Goal: Information Seeking & Learning: Stay updated

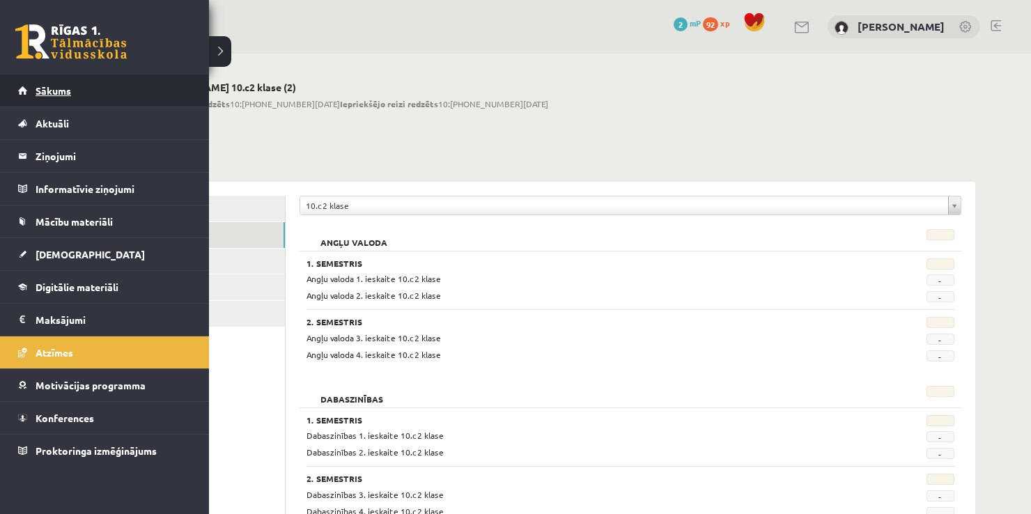
click at [55, 93] on span "Sākums" at bounding box center [54, 90] width 36 height 13
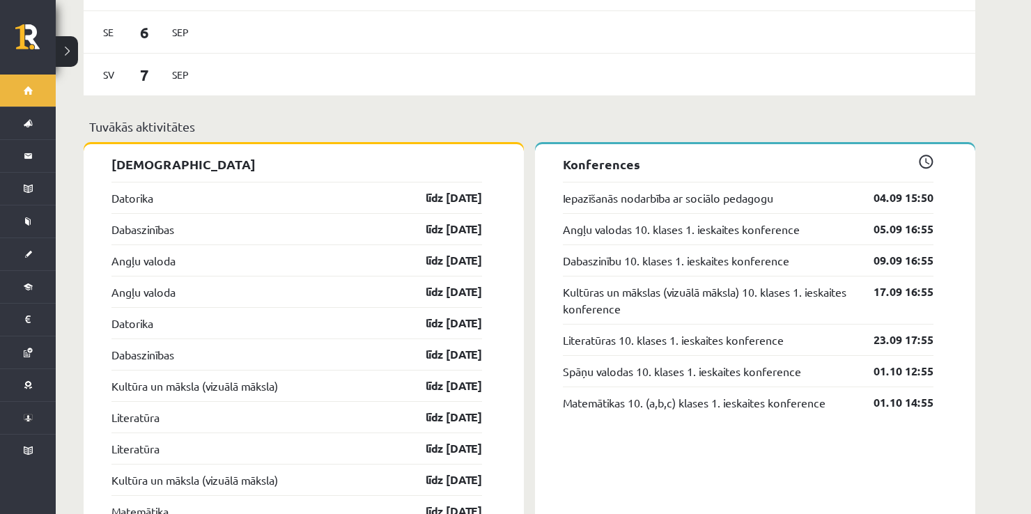
scroll to position [1119, 0]
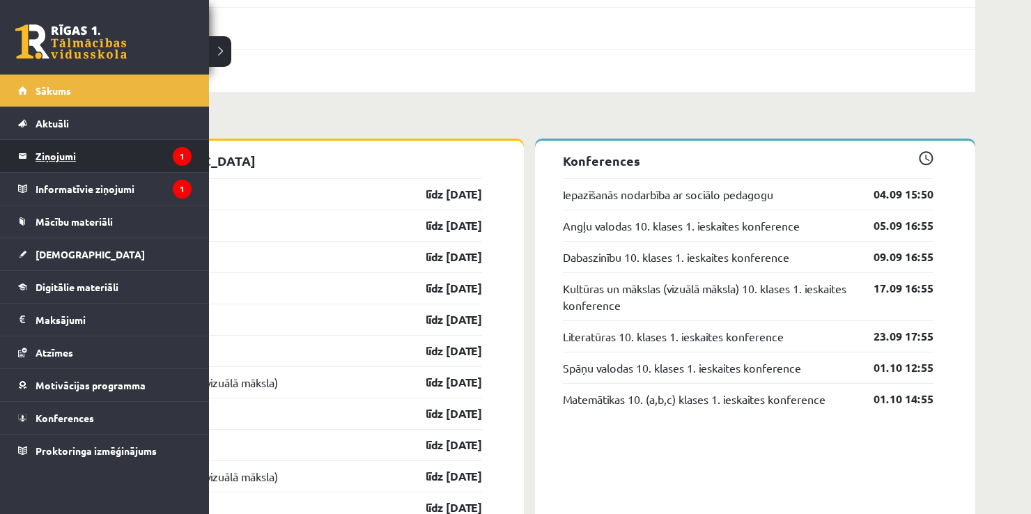
click at [66, 157] on legend "Ziņojumi 1" at bounding box center [114, 156] width 156 height 32
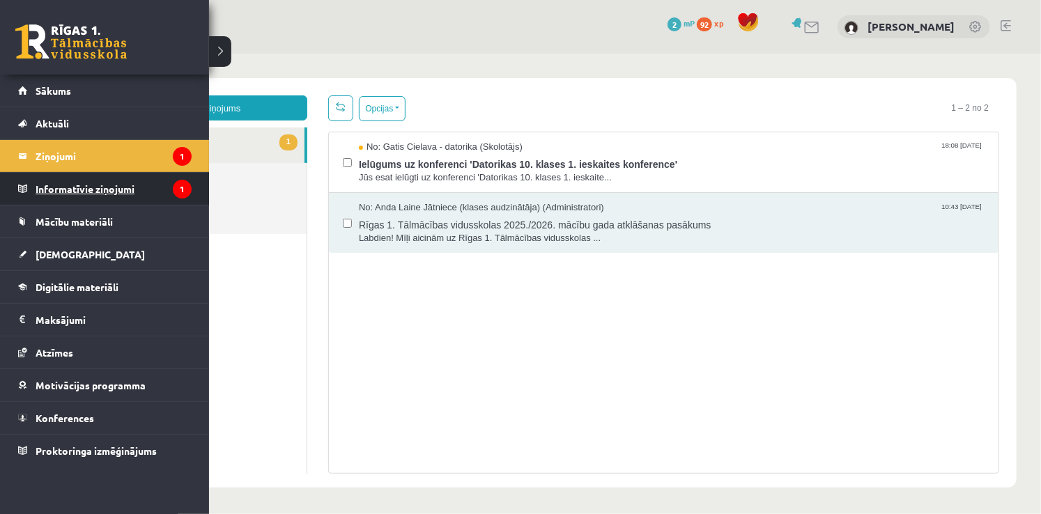
click at [76, 184] on legend "Informatīvie ziņojumi 1" at bounding box center [114, 189] width 156 height 32
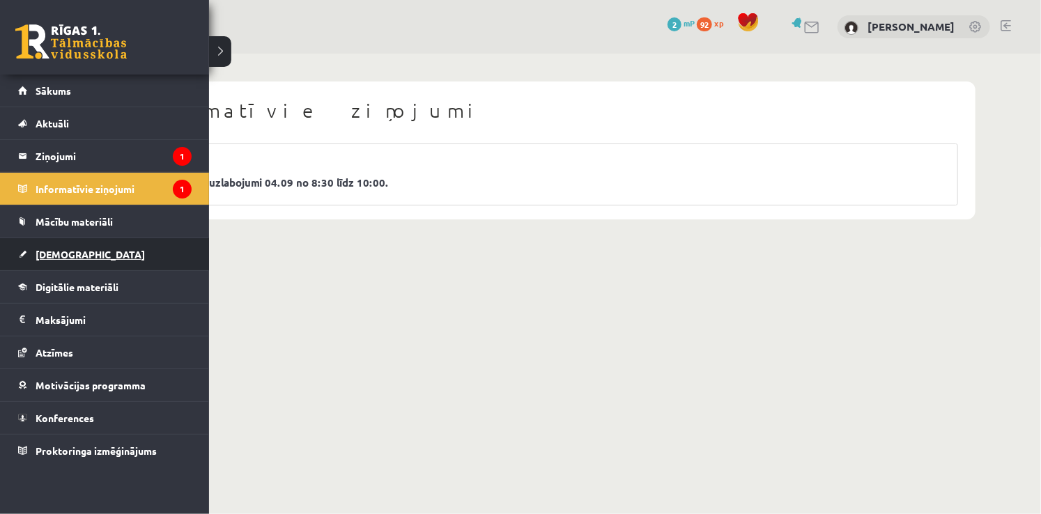
click at [60, 247] on link "[DEMOGRAPHIC_DATA]" at bounding box center [104, 254] width 173 height 32
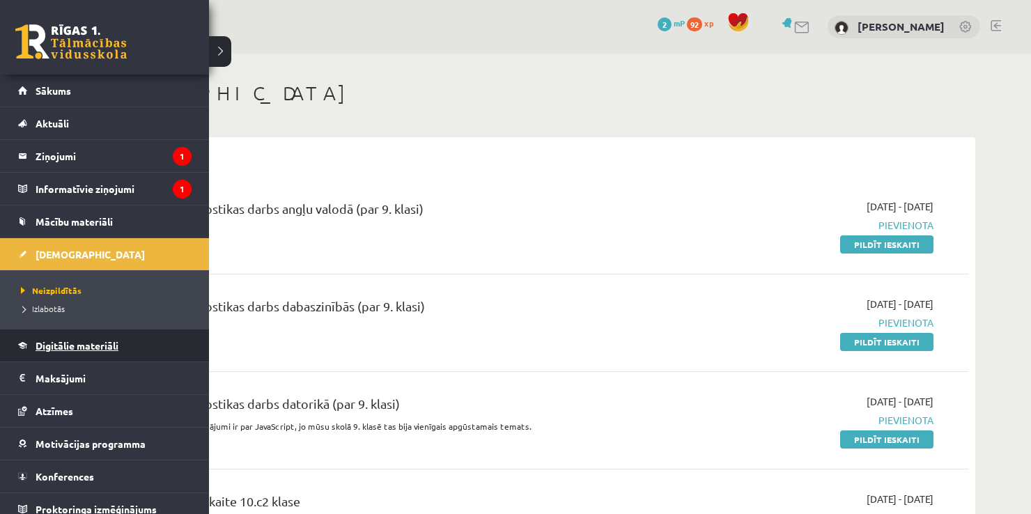
click at [49, 346] on span "Digitālie materiāli" at bounding box center [77, 345] width 83 height 13
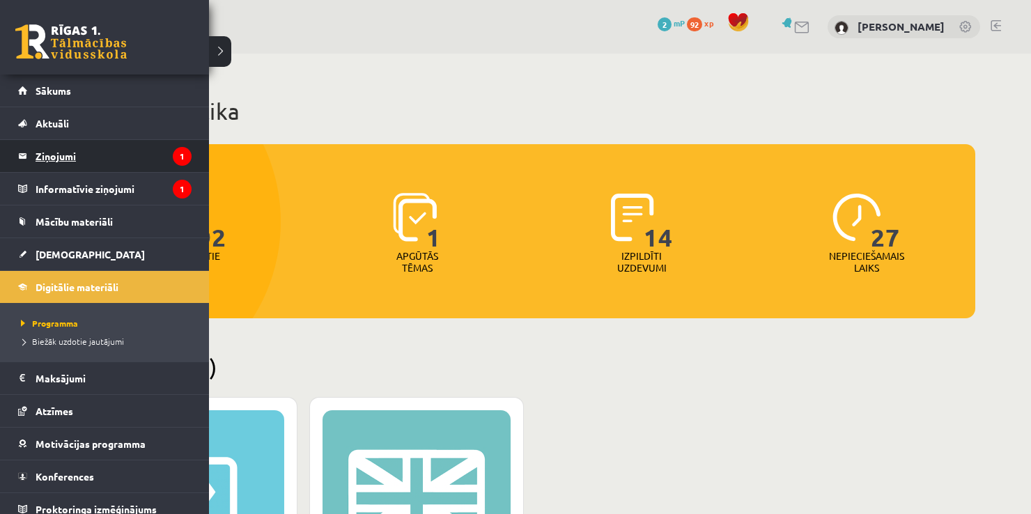
click at [36, 158] on legend "Ziņojumi 1" at bounding box center [114, 156] width 156 height 32
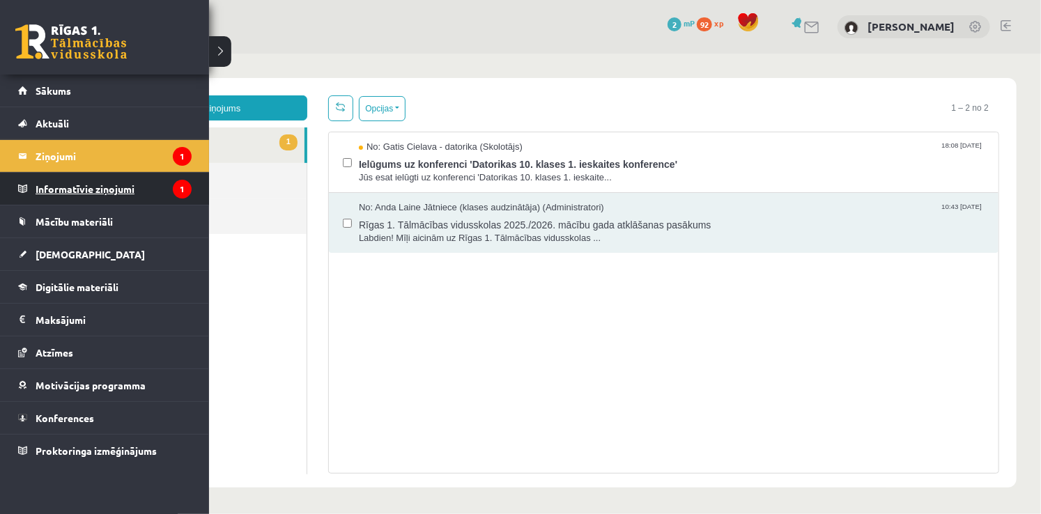
click at [53, 184] on legend "Informatīvie ziņojumi 1" at bounding box center [114, 189] width 156 height 32
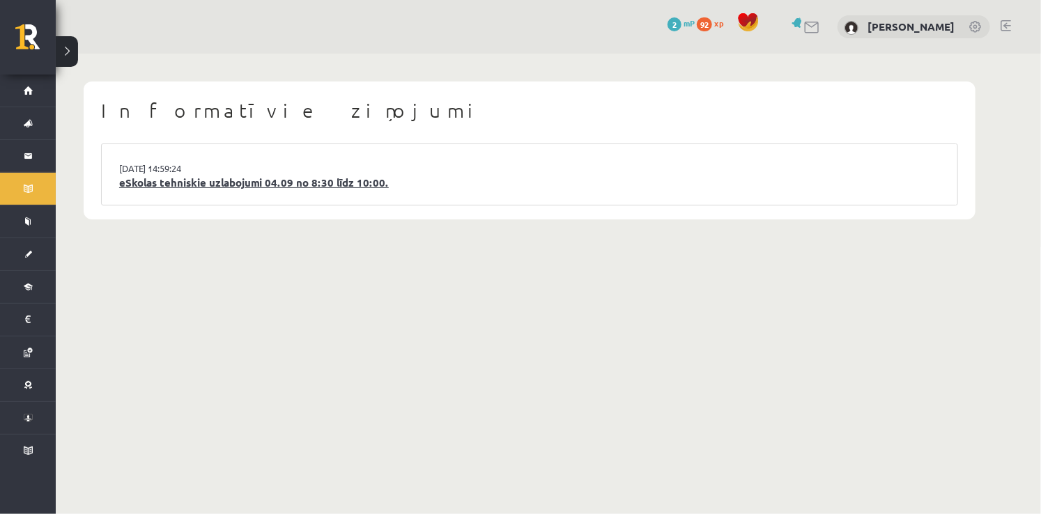
click at [274, 185] on link "eSkolas tehniskie uzlabojumi 04.09 no 8:30 līdz 10:00." at bounding box center [529, 183] width 820 height 16
